Goal: Transaction & Acquisition: Purchase product/service

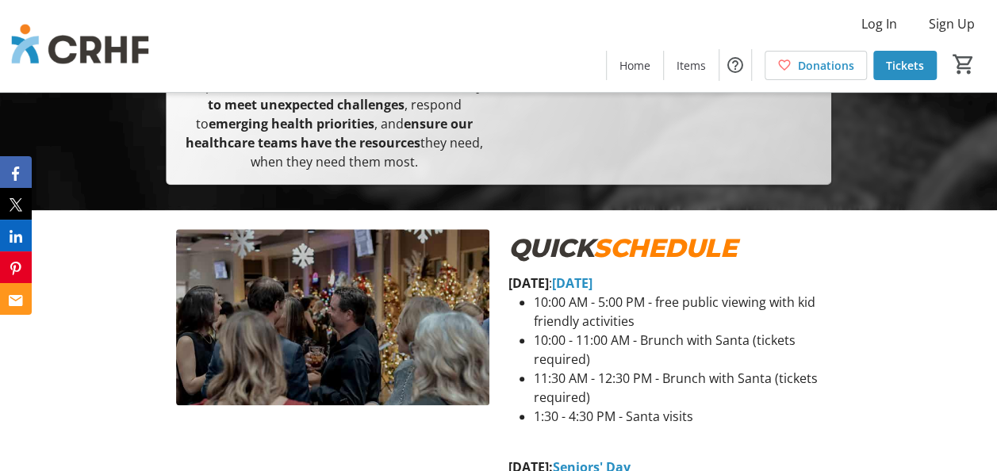
scroll to position [714, 0]
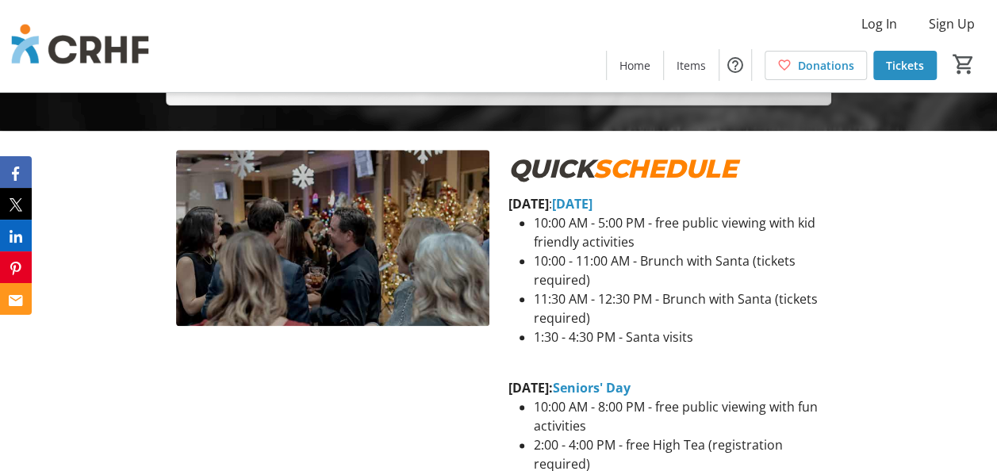
click at [592, 176] on em "QUICK" at bounding box center [551, 168] width 86 height 31
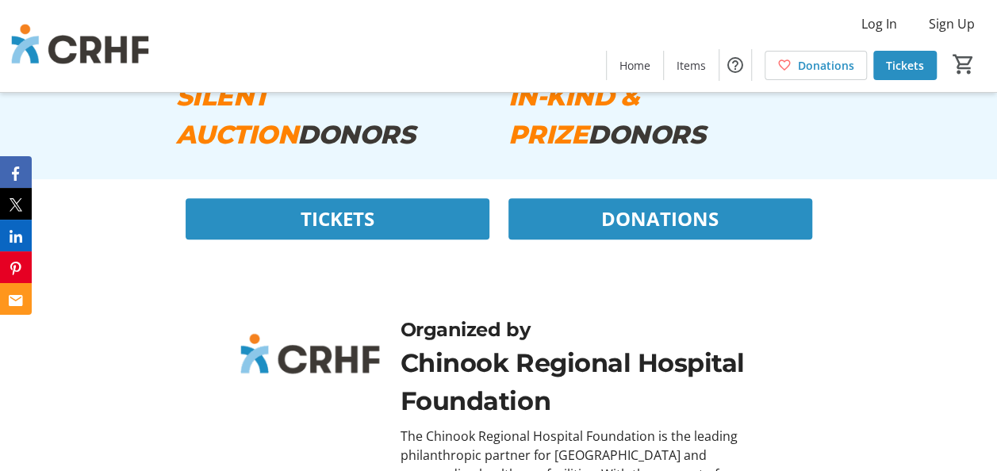
scroll to position [9344, 0]
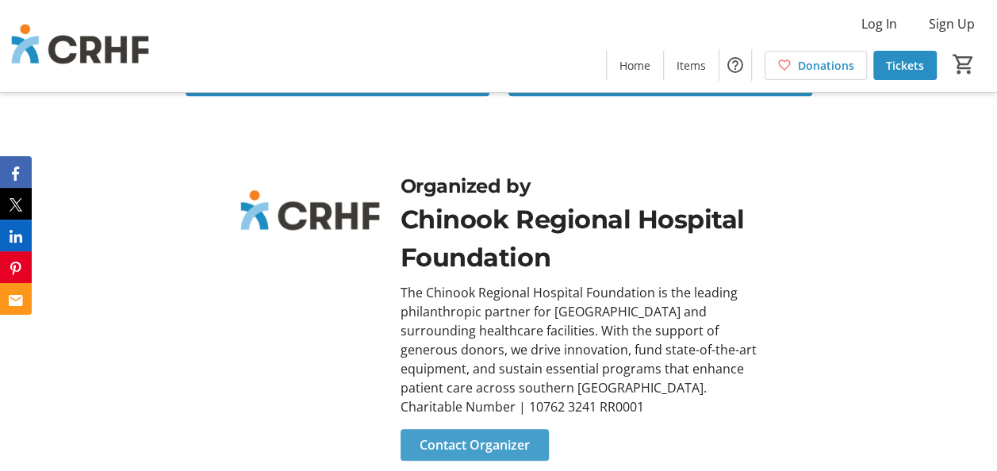
click at [515, 435] on span "Contact Organizer" at bounding box center [474, 444] width 110 height 19
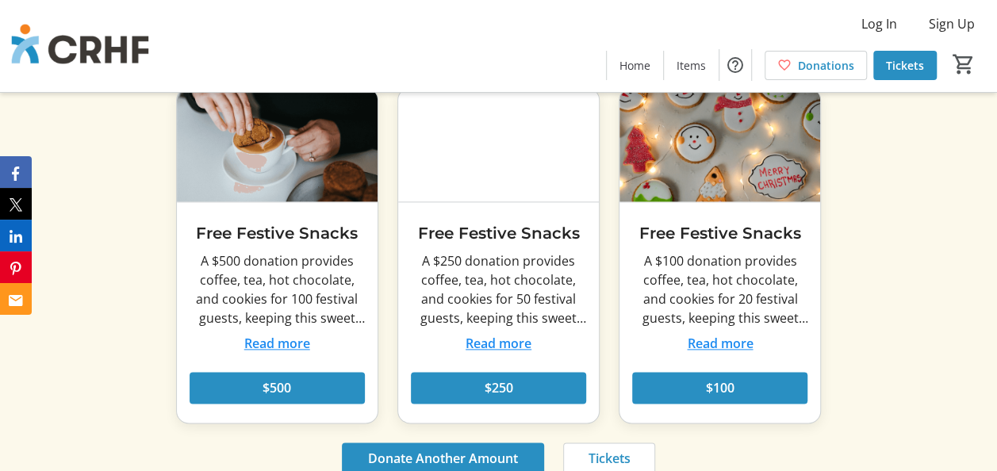
scroll to position [7045, 0]
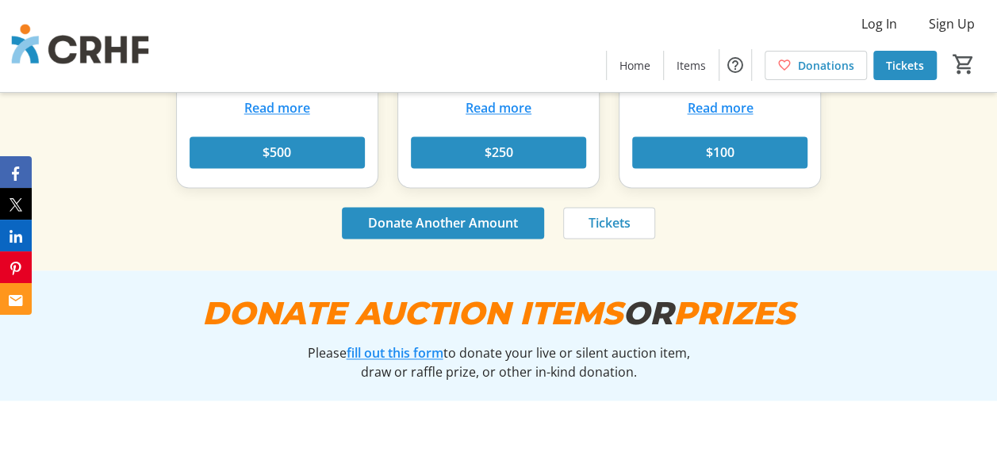
click at [373, 344] on link "fill out this form" at bounding box center [394, 352] width 97 height 17
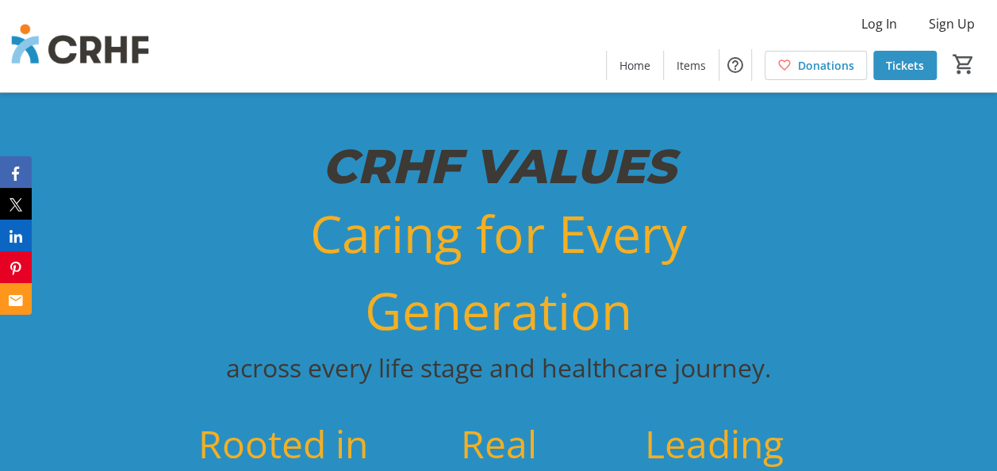
scroll to position [4112, 0]
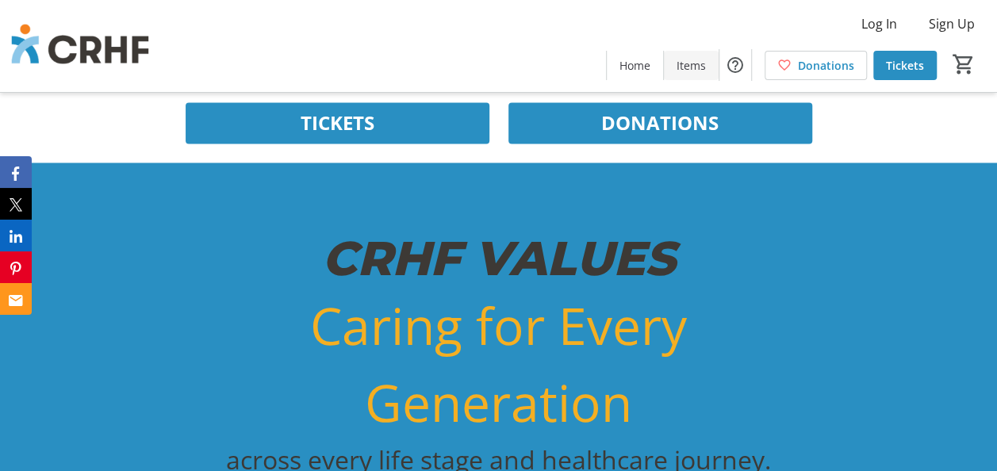
click at [685, 71] on span "Items" at bounding box center [690, 65] width 29 height 17
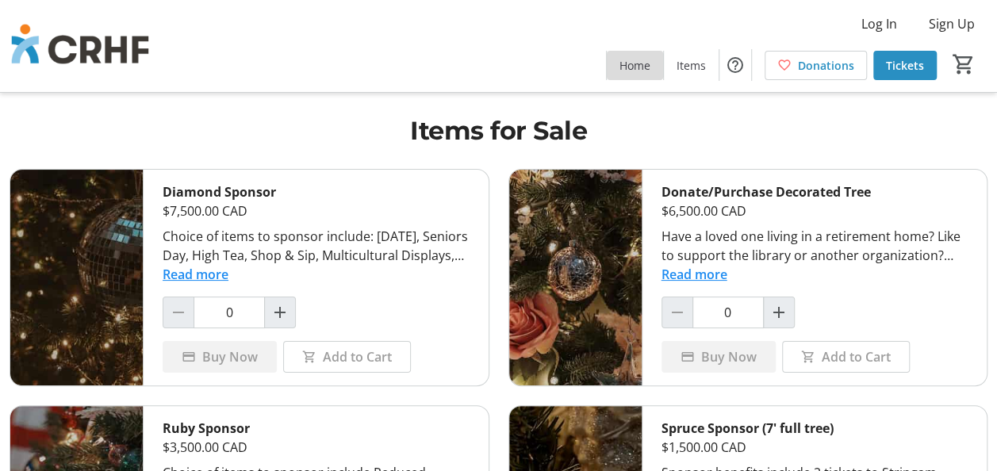
click at [649, 58] on span "Home" at bounding box center [634, 65] width 31 height 17
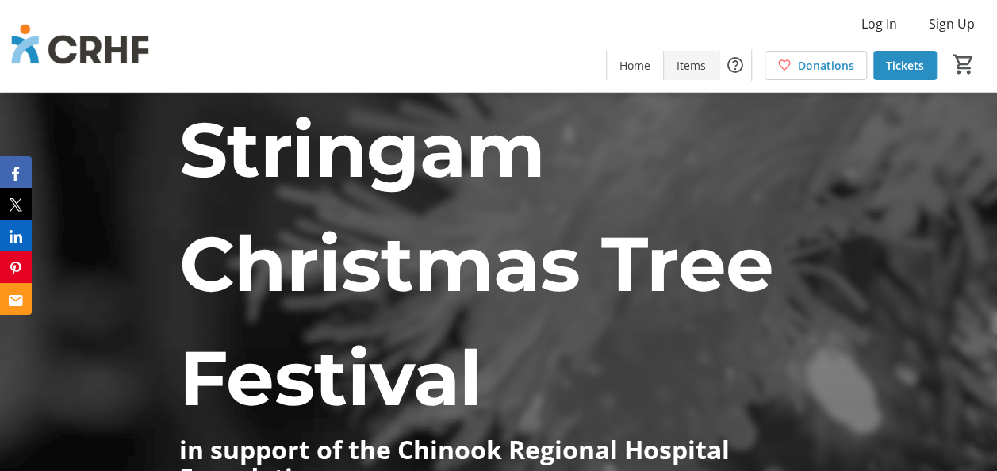
click at [690, 71] on span "Items" at bounding box center [690, 65] width 29 height 17
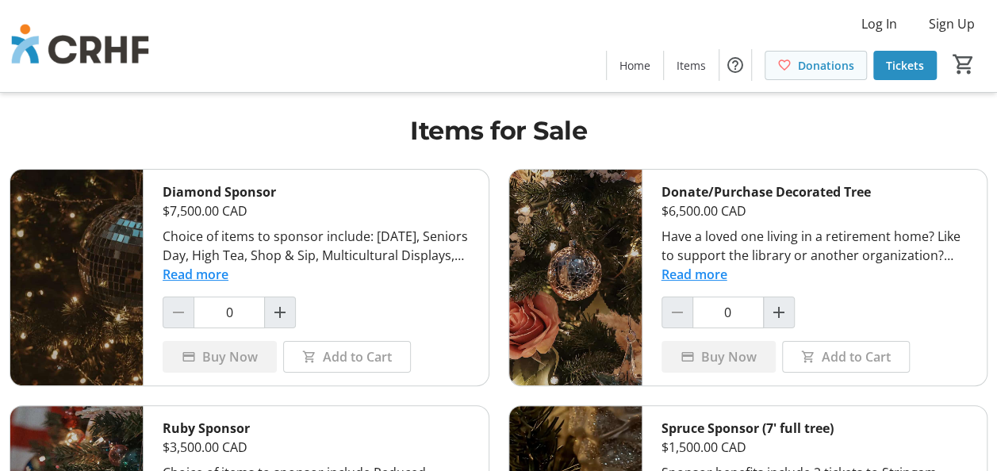
click at [788, 65] on mat-icon at bounding box center [784, 65] width 14 height 14
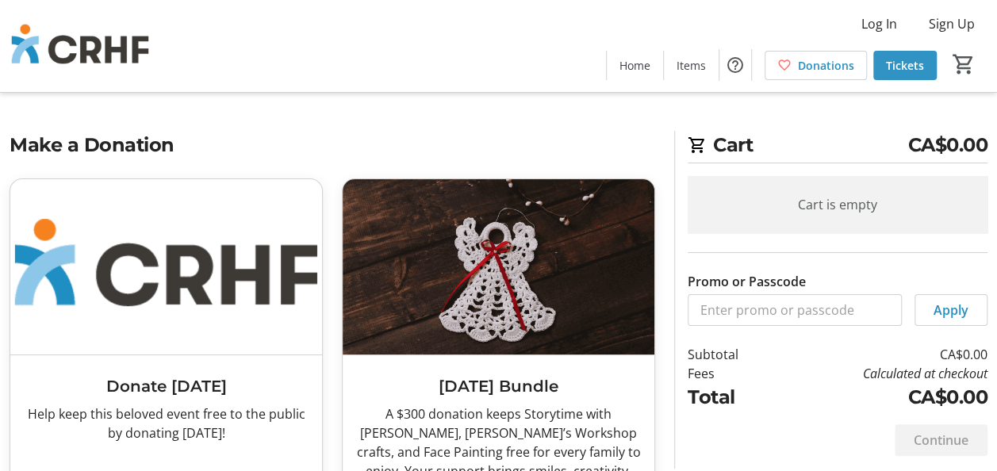
click at [900, 64] on span "Tickets" at bounding box center [905, 65] width 38 height 17
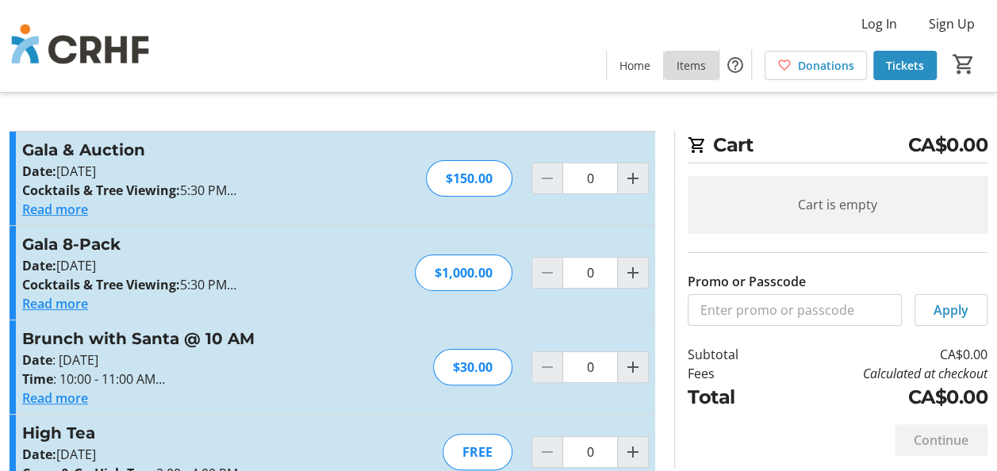
click at [702, 73] on span at bounding box center [691, 65] width 55 height 38
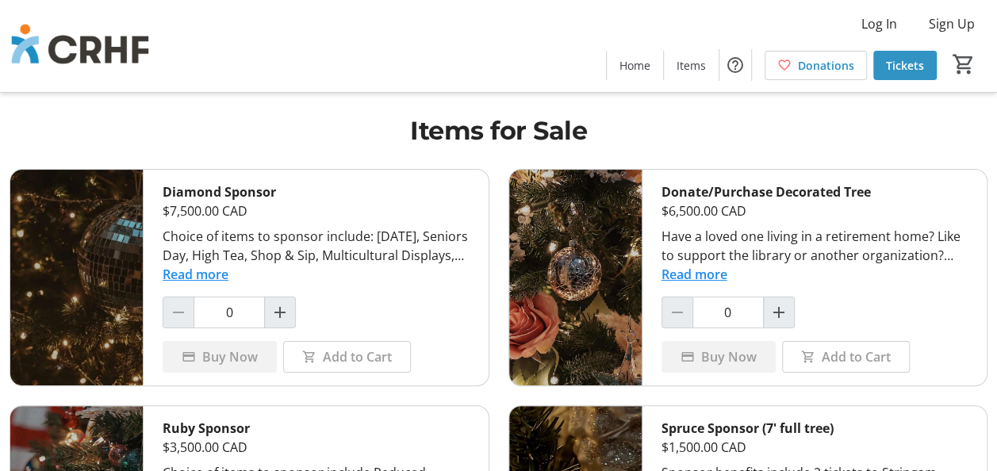
click at [899, 67] on span "Tickets" at bounding box center [905, 65] width 38 height 17
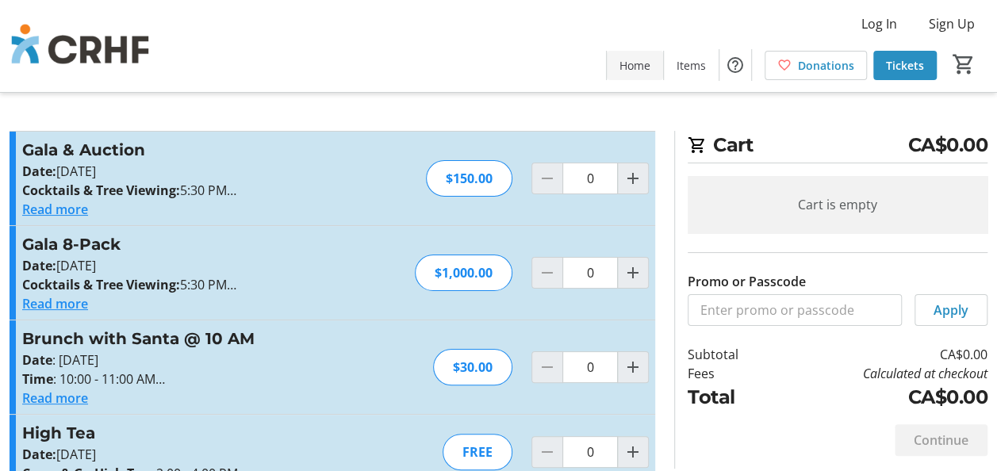
click at [641, 67] on span "Home" at bounding box center [634, 65] width 31 height 17
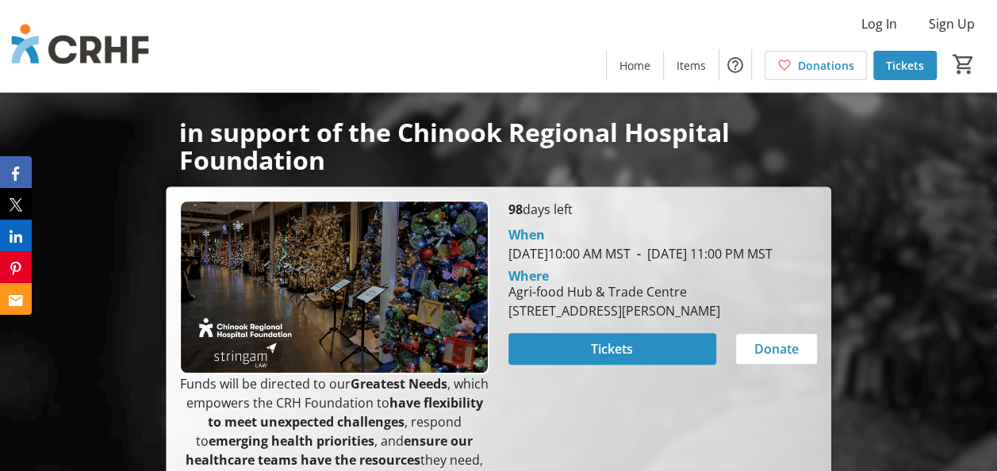
scroll to position [396, 0]
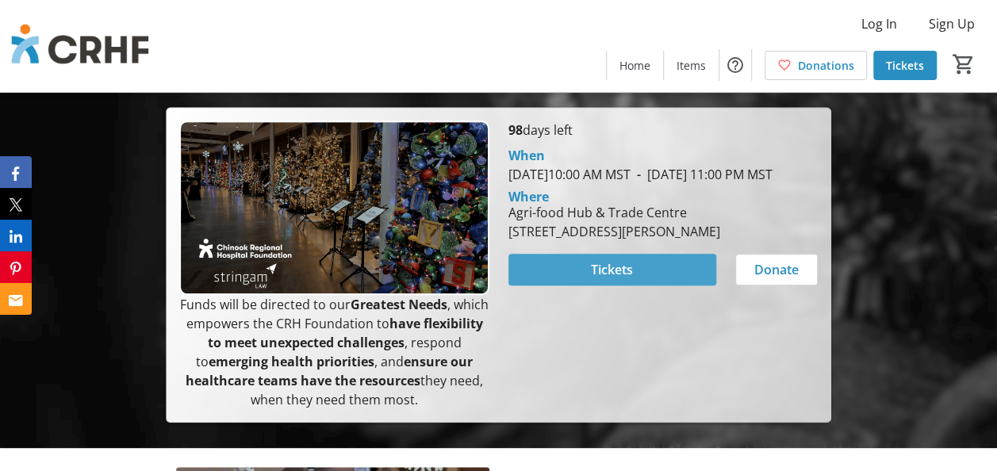
click at [592, 279] on span "Tickets" at bounding box center [612, 269] width 42 height 19
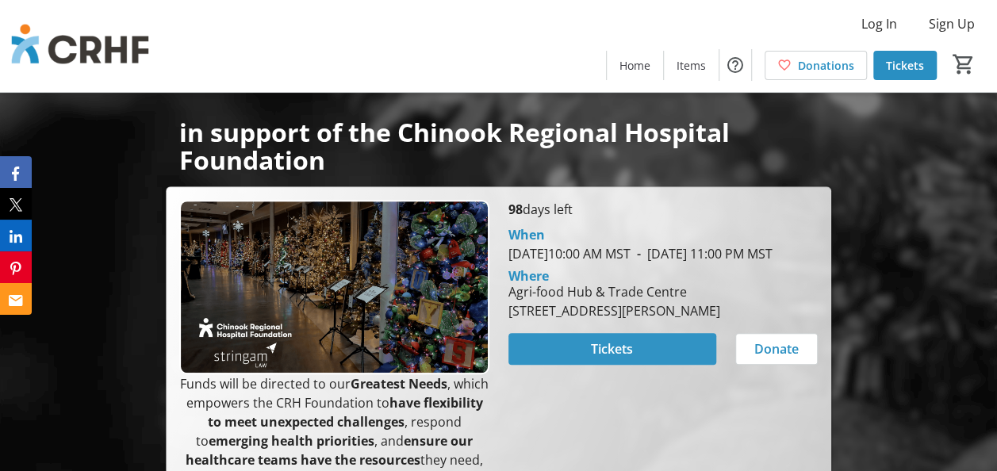
scroll to position [396, 0]
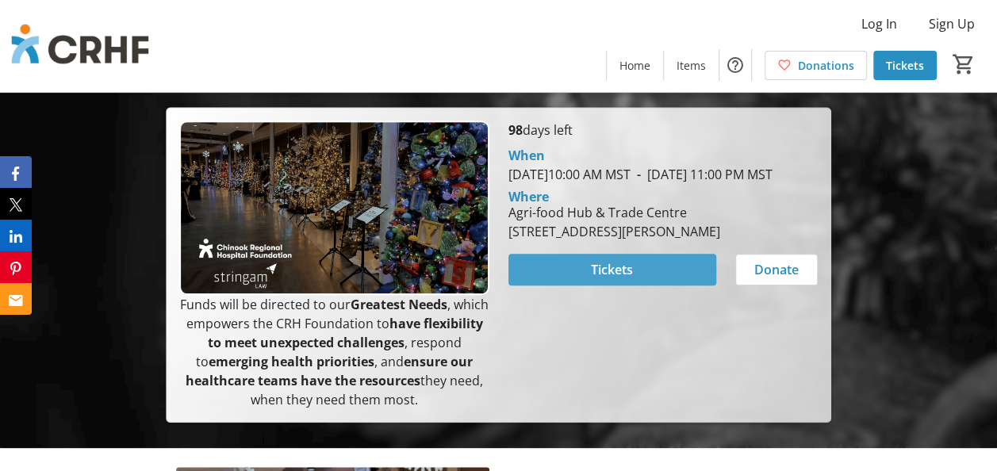
click at [584, 289] on span at bounding box center [612, 270] width 208 height 38
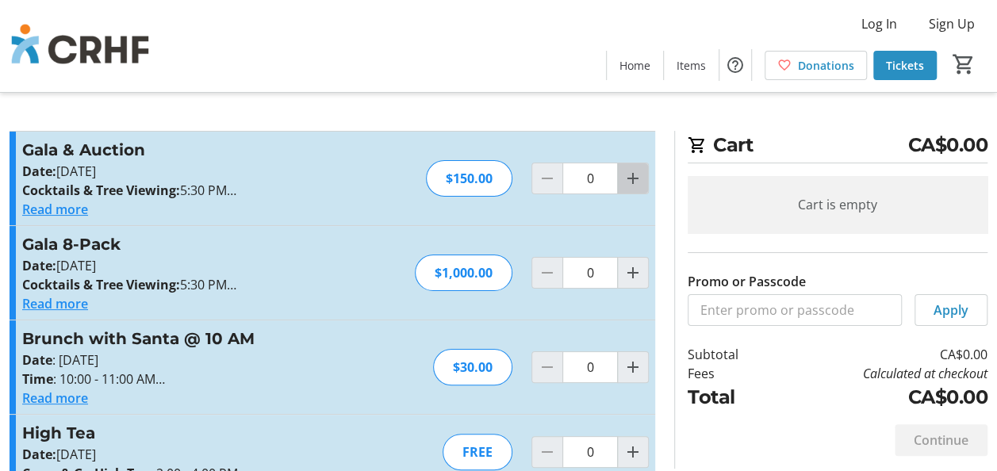
click at [633, 179] on mat-icon "Increment by one" at bounding box center [632, 178] width 19 height 19
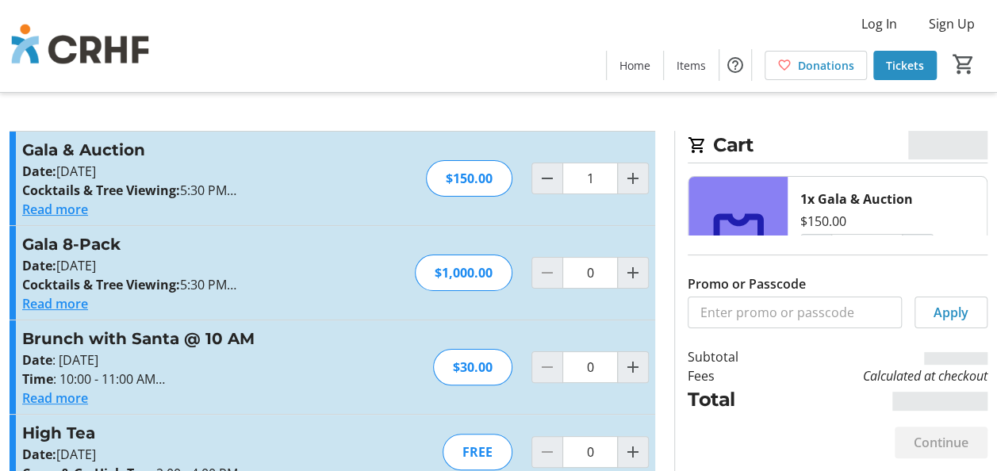
click at [557, 182] on button "Decrement by one" at bounding box center [547, 178] width 30 height 30
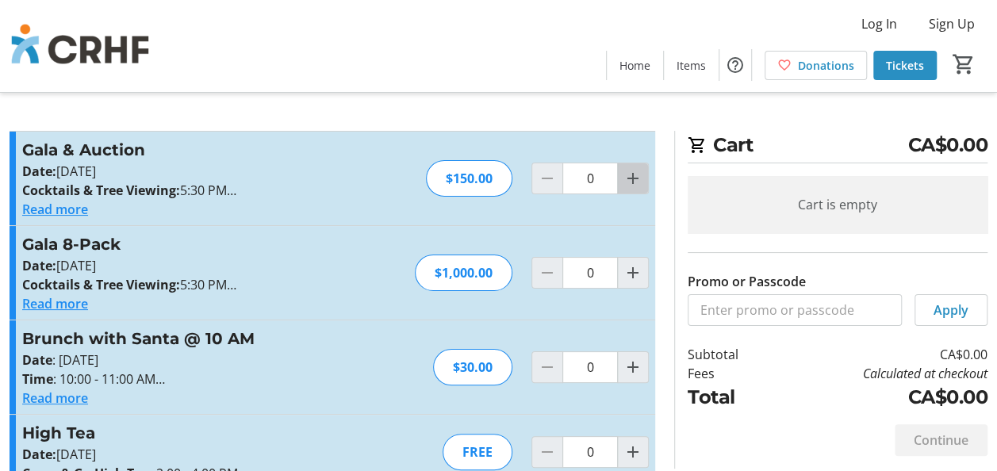
click at [634, 179] on mat-icon "Increment by one" at bounding box center [632, 178] width 19 height 19
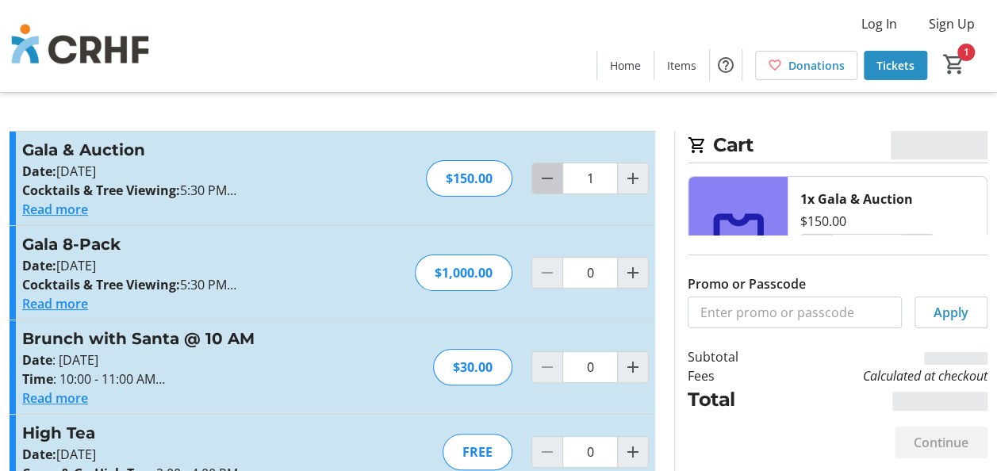
click at [545, 181] on mat-icon "Decrement by one" at bounding box center [547, 178] width 19 height 19
type input "0"
